Goal: Obtain resource: Obtain resource

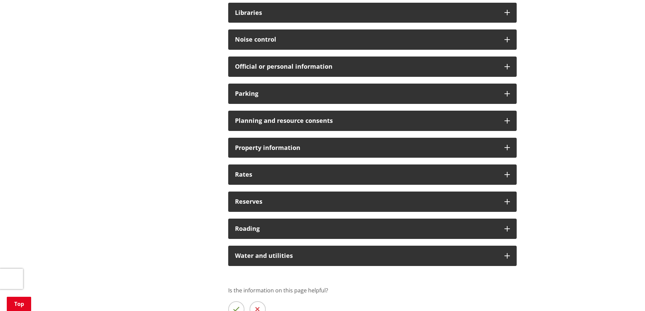
scroll to position [440, 0]
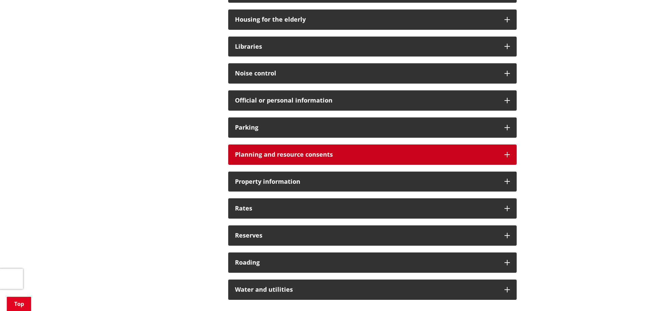
click at [507, 153] on icon at bounding box center [506, 154] width 5 height 5
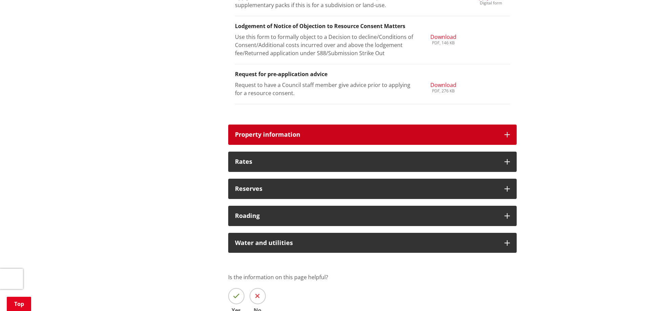
scroll to position [914, 0]
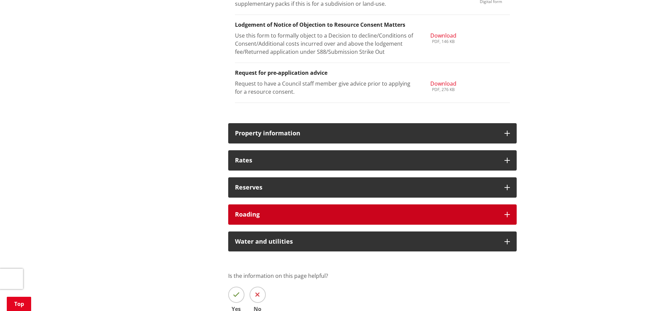
click at [508, 215] on icon at bounding box center [506, 214] width 5 height 5
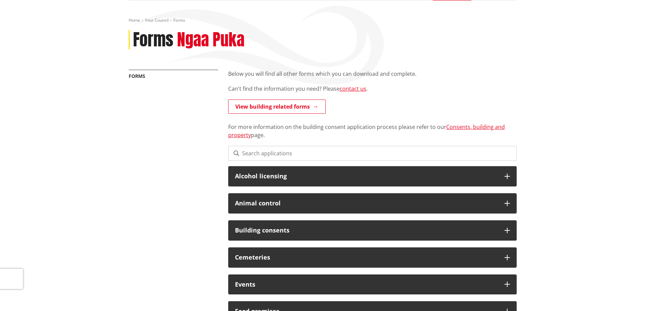
scroll to position [0, 0]
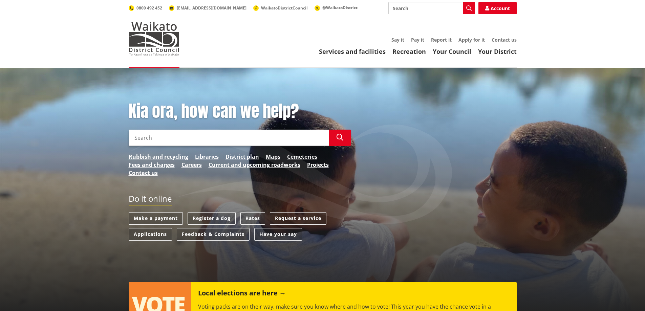
click at [150, 137] on input "Search" at bounding box center [229, 138] width 200 height 16
type input "schedule of vested assets"
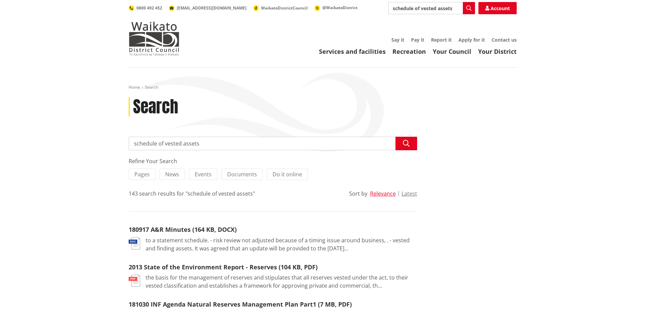
click at [164, 143] on input "schedule of vested assets" at bounding box center [273, 144] width 288 height 14
type input "schedule of land and assets to vest in council"
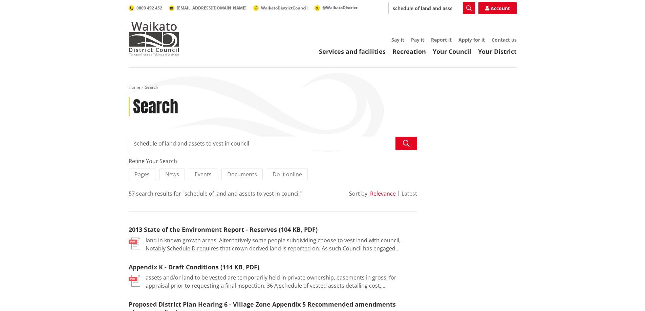
drag, startPoint x: 261, startPoint y: 143, endPoint x: 113, endPoint y: 136, distance: 147.4
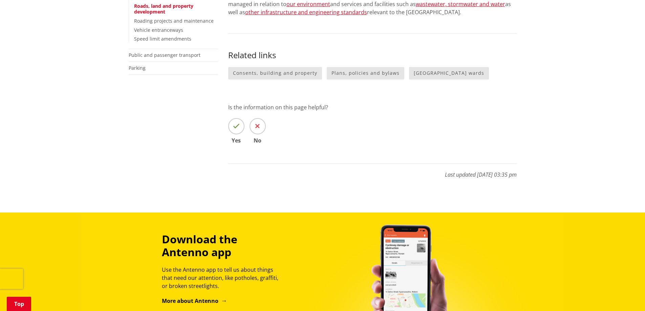
scroll to position [102, 0]
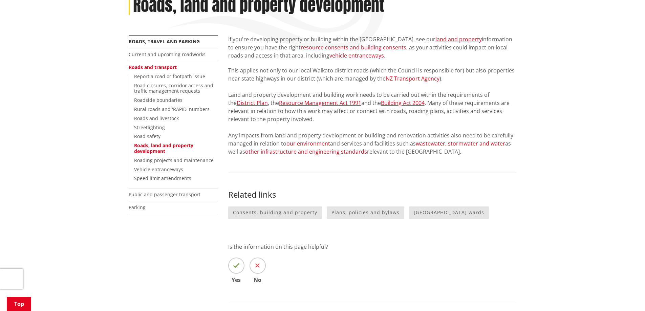
click at [274, 151] on link "other infrastructure and engineering standards" at bounding box center [306, 151] width 122 height 7
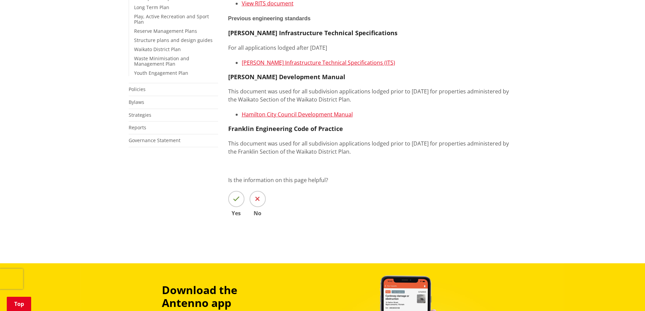
scroll to position [102, 0]
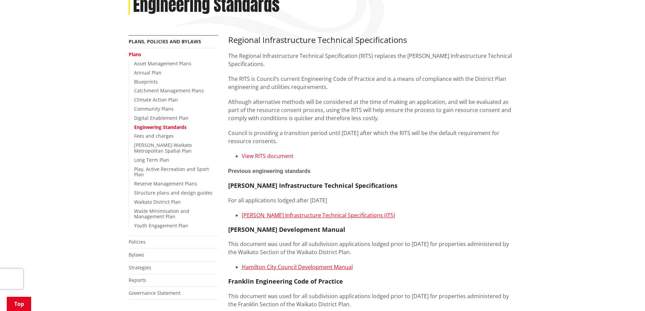
click at [276, 156] on link "View RITS document" at bounding box center [268, 155] width 52 height 7
